Goal: Information Seeking & Learning: Find specific fact

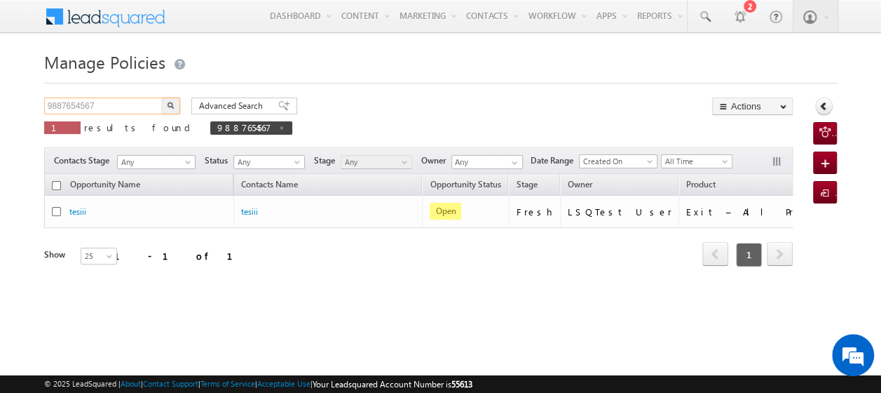
click at [118, 109] on input "9887654567" at bounding box center [104, 105] width 120 height 17
type input "9"
paste input "8361465279"
type input "8361465279"
click at [162, 97] on button "button" at bounding box center [171, 105] width 18 height 17
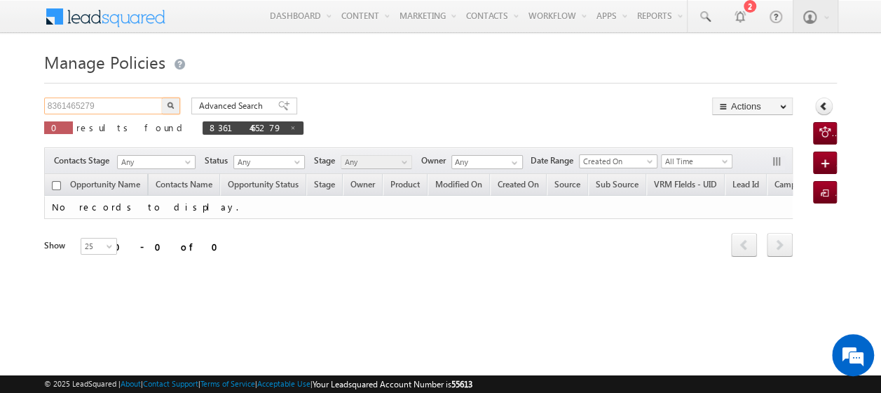
click at [107, 98] on input "8361465279" at bounding box center [104, 105] width 120 height 17
type input "8"
paste input "99887766666"
click at [162, 97] on button "button" at bounding box center [171, 105] width 18 height 17
click at [104, 105] on input "99887766666" at bounding box center [104, 105] width 120 height 17
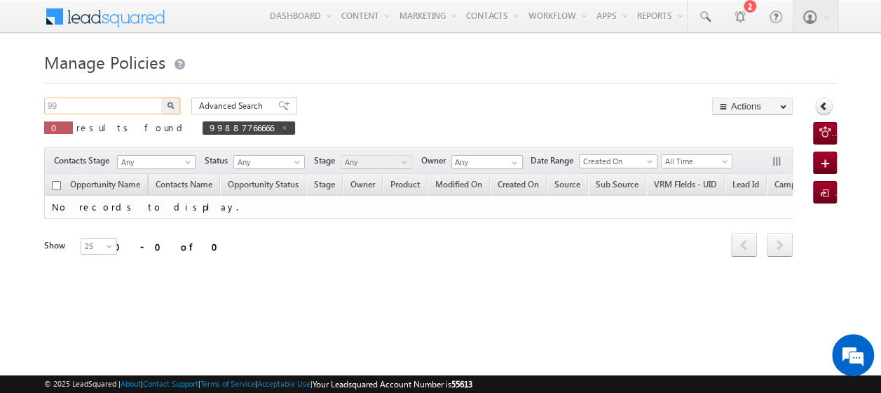
type input "9"
paste input "99887766666"
type input "99887766666"
click at [162, 97] on button "button" at bounding box center [171, 105] width 18 height 17
